Goal: Task Accomplishment & Management: Manage account settings

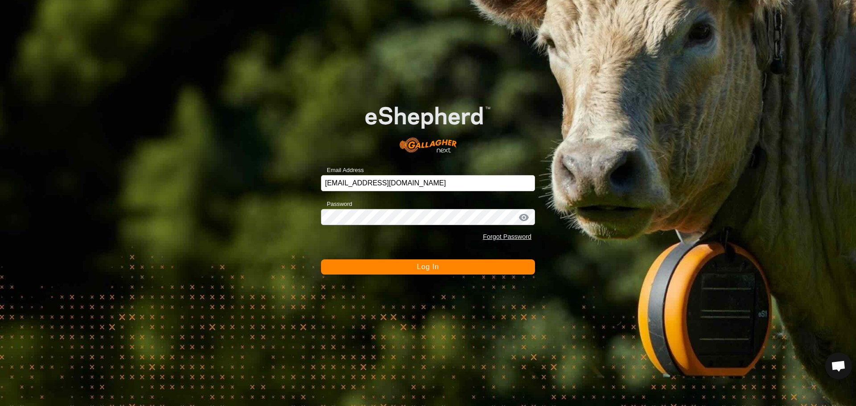
scroll to position [445, 0]
click at [454, 272] on button "Log In" at bounding box center [428, 266] width 214 height 15
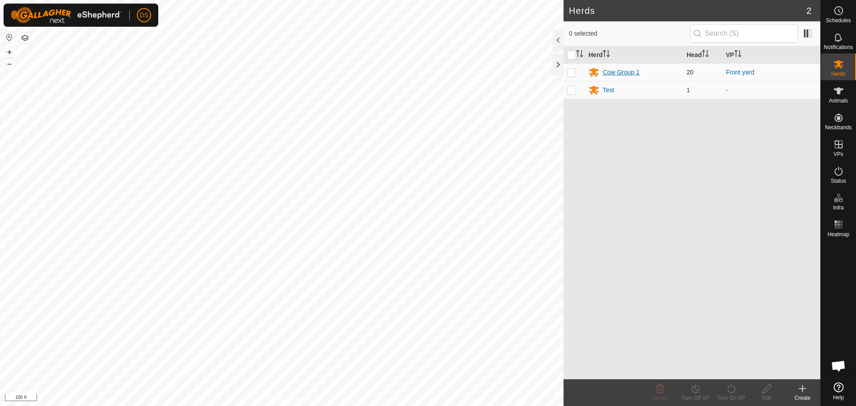
click at [627, 69] on div "Cow Group 1" at bounding box center [621, 72] width 37 height 9
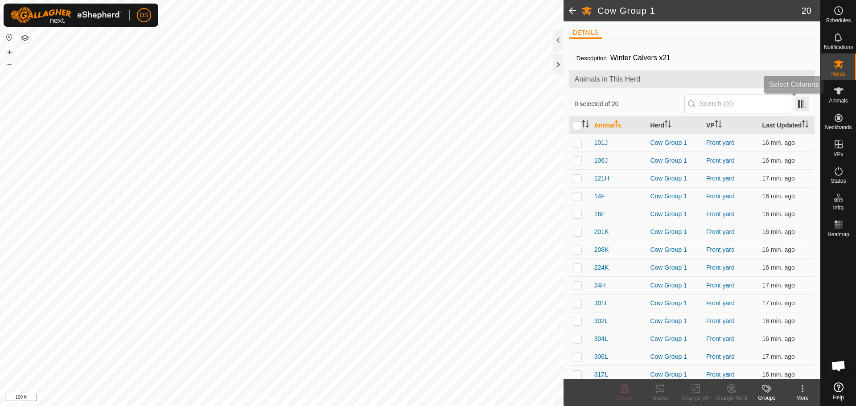
click at [800, 99] on span at bounding box center [802, 104] width 14 height 14
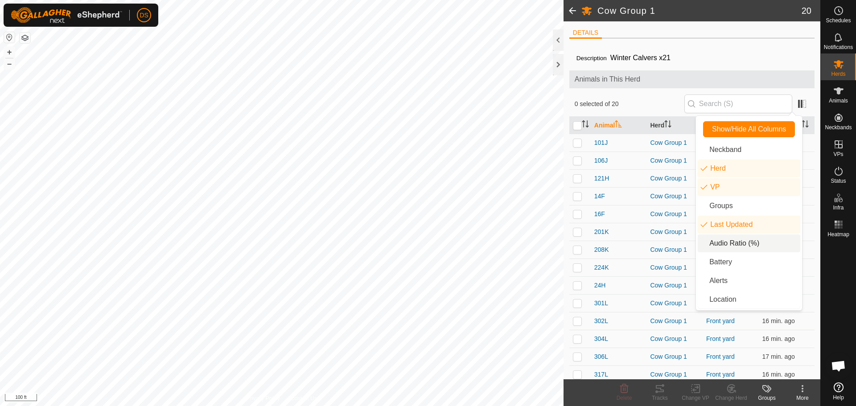
click at [722, 241] on li "Audio Ratio (%)" at bounding box center [749, 244] width 103 height 18
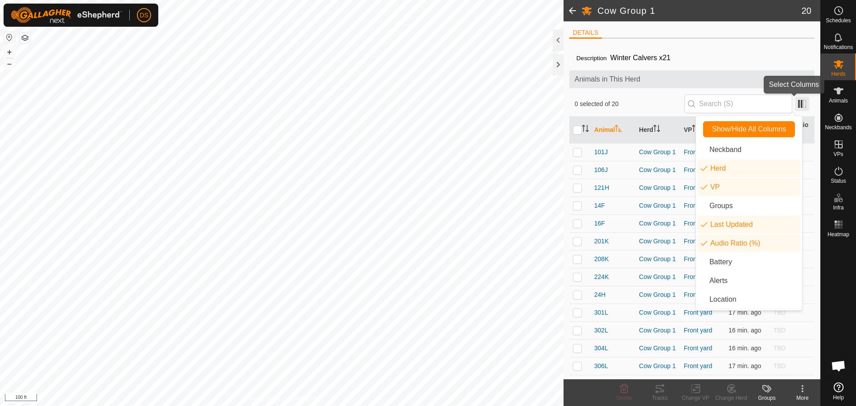
click at [795, 100] on span at bounding box center [802, 104] width 14 height 14
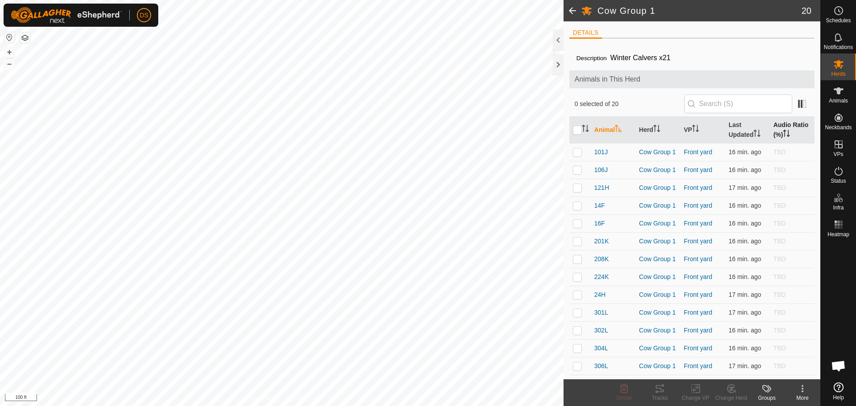
click at [780, 125] on th "Audio Ratio (%)" at bounding box center [792, 130] width 45 height 27
click at [605, 129] on th "Animal" at bounding box center [613, 130] width 45 height 27
click at [798, 99] on span at bounding box center [802, 104] width 14 height 14
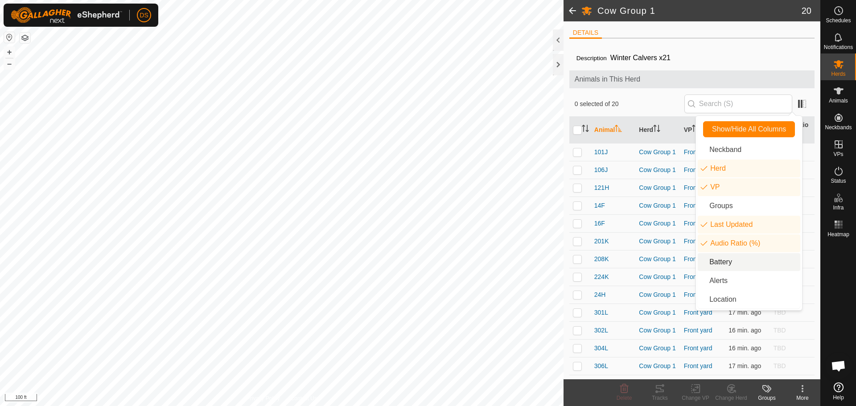
click at [731, 261] on li "Battery" at bounding box center [749, 262] width 103 height 18
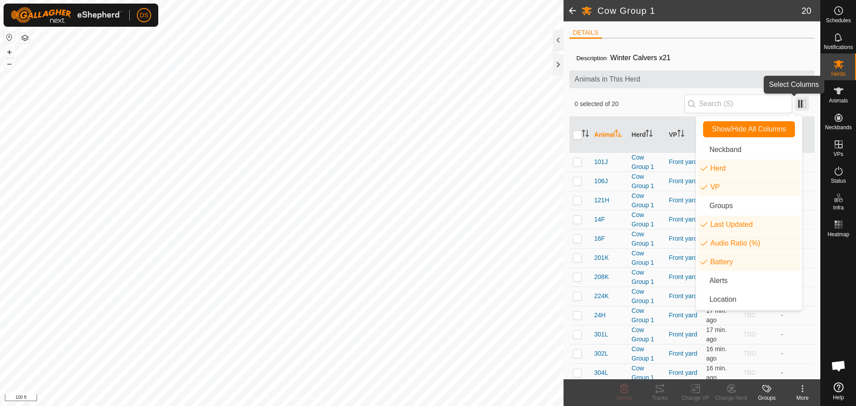
click at [800, 105] on span at bounding box center [802, 104] width 14 height 14
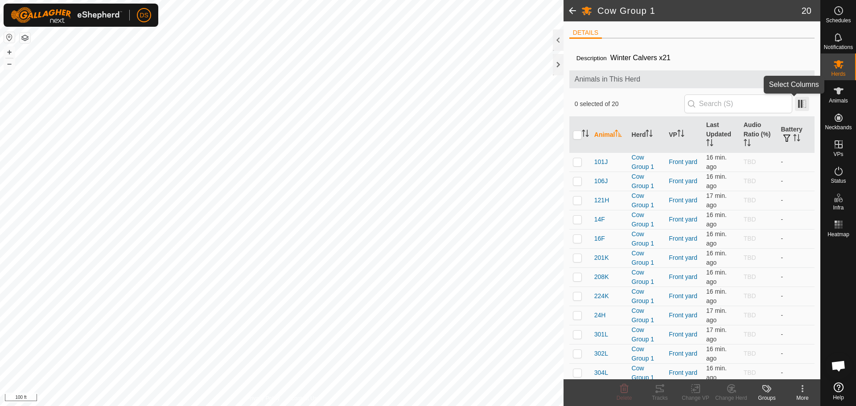
click at [795, 101] on span at bounding box center [802, 104] width 14 height 14
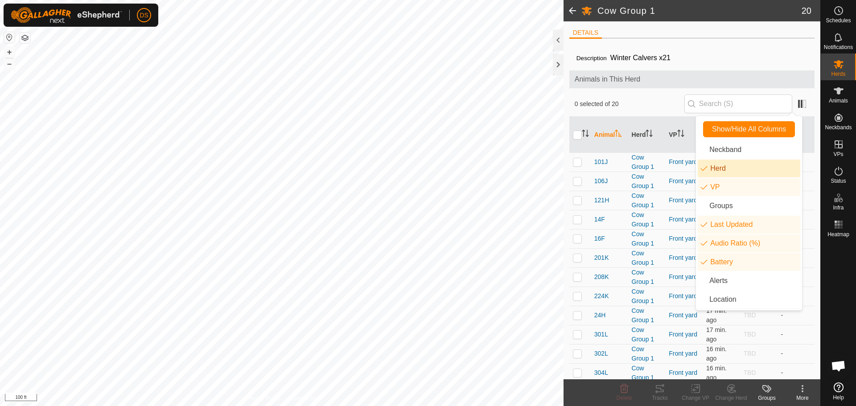
click at [737, 169] on li "Herd" at bounding box center [749, 169] width 103 height 18
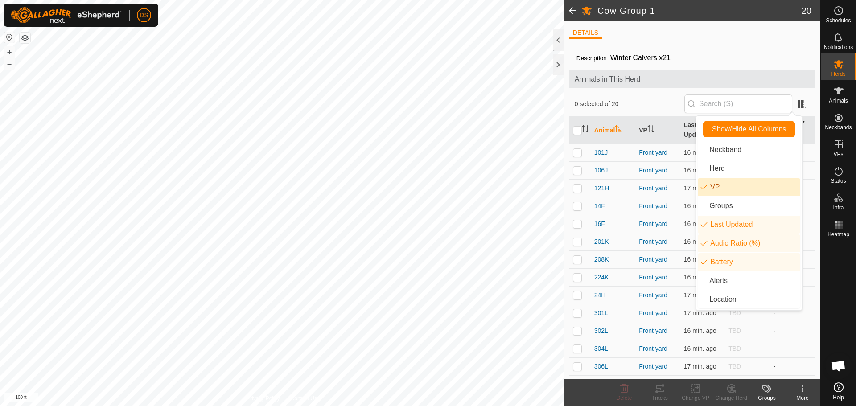
click at [727, 184] on li "VP" at bounding box center [749, 187] width 103 height 18
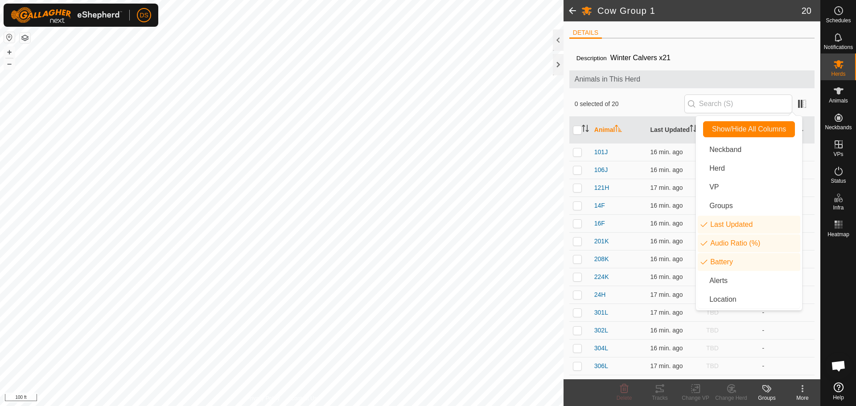
click at [804, 101] on div "0 selected of 20" at bounding box center [691, 104] width 245 height 25
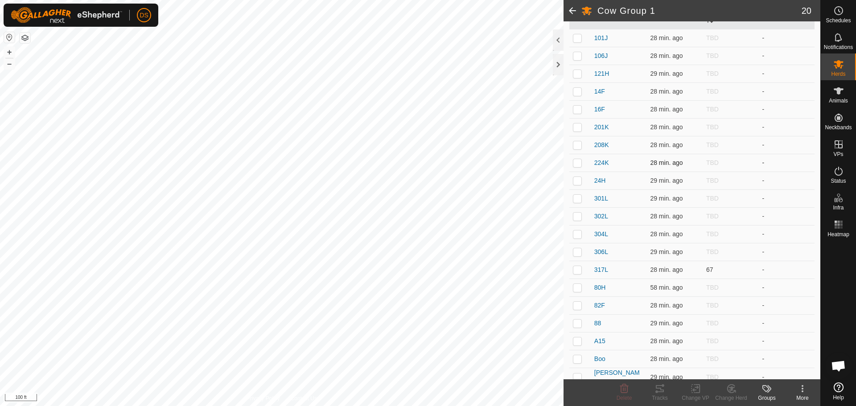
scroll to position [121, 0]
